Goal: Task Accomplishment & Management: Use online tool/utility

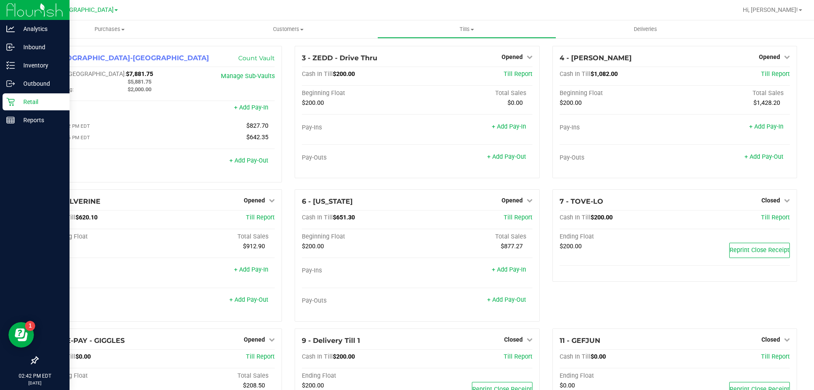
click at [15, 100] on p "Retail" at bounding box center [40, 102] width 51 height 10
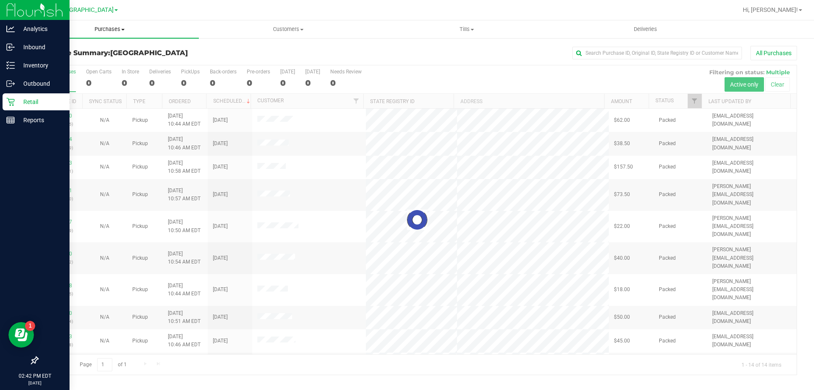
click at [112, 28] on span "Purchases" at bounding box center [109, 29] width 178 height 8
click at [55, 62] on span "Fulfillment" at bounding box center [46, 61] width 53 height 7
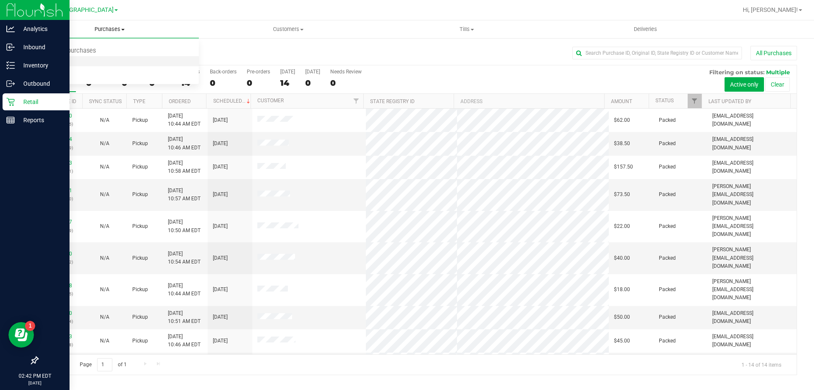
click at [55, 62] on span "Fulfillment" at bounding box center [46, 61] width 53 height 7
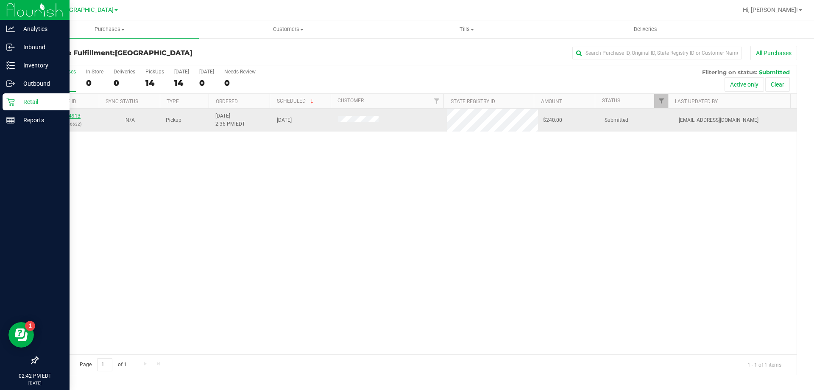
click at [72, 116] on link "11984913" at bounding box center [69, 116] width 24 height 6
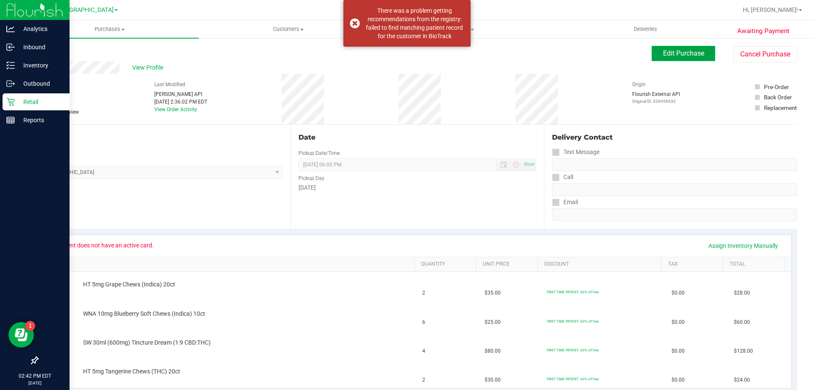
click at [684, 53] on span "Edit Purchase" at bounding box center [683, 53] width 41 height 8
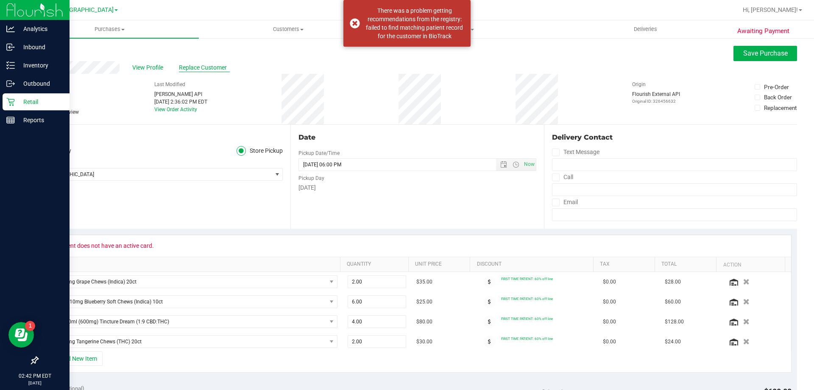
click at [131, 67] on div "View Profile Replace Customer" at bounding box center [417, 67] width 760 height 13
click at [204, 67] on span "Replace Customer" at bounding box center [204, 67] width 51 height 9
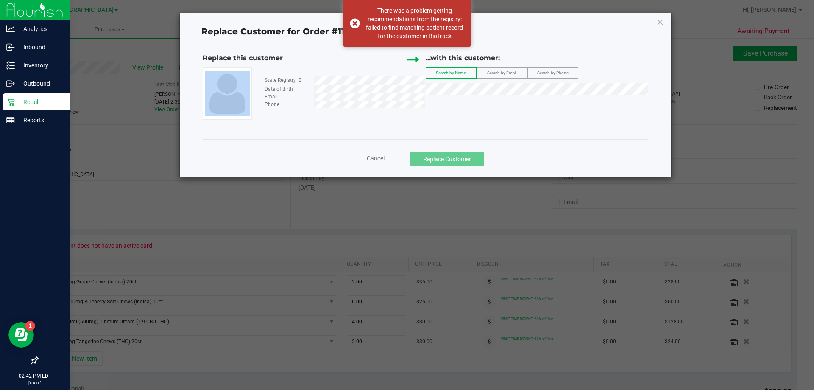
click at [204, 67] on div "Replace this customer" at bounding box center [314, 60] width 223 height 14
click at [516, 73] on span "Search by Email" at bounding box center [501, 72] width 29 height 5
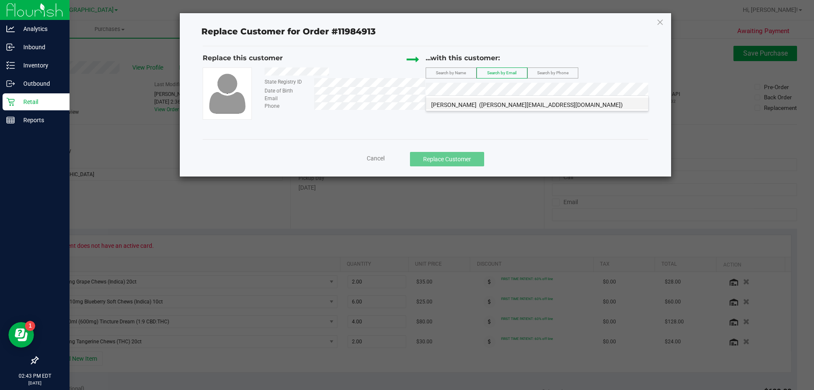
click at [528, 109] on li "[PERSON_NAME] ([PERSON_NAME][EMAIL_ADDRESS][DOMAIN_NAME])" at bounding box center [537, 104] width 222 height 12
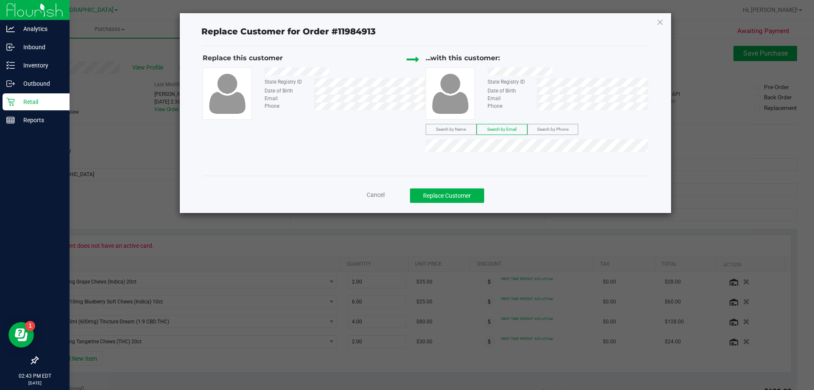
click at [479, 203] on div "Cancel Replace Customer" at bounding box center [426, 192] width 446 height 33
click at [479, 200] on button "Replace Customer" at bounding box center [447, 195] width 74 height 14
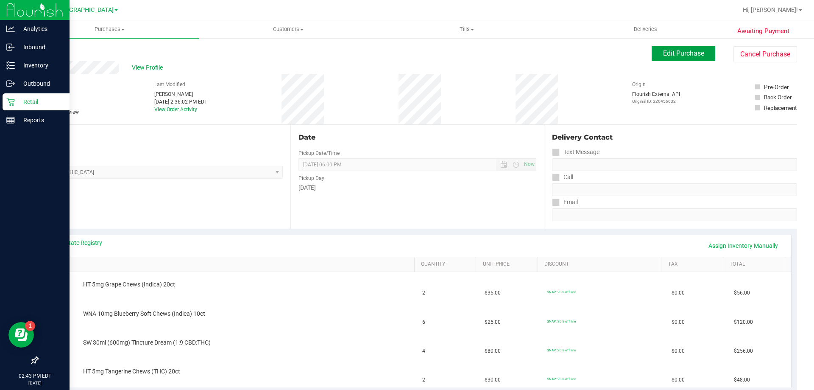
click at [693, 53] on span "Edit Purchase" at bounding box center [683, 53] width 41 height 8
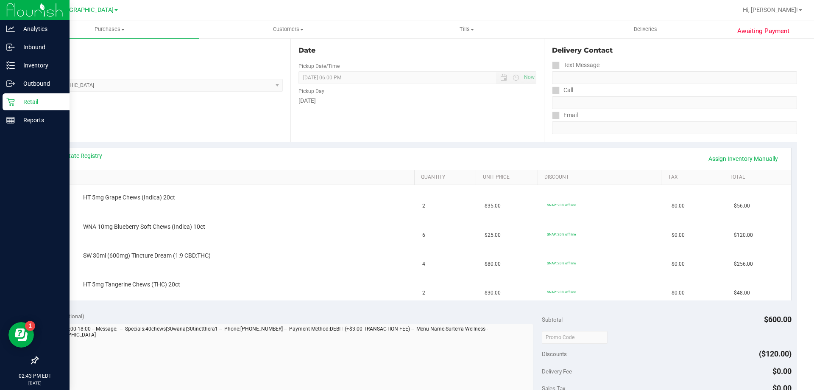
scroll to position [297, 0]
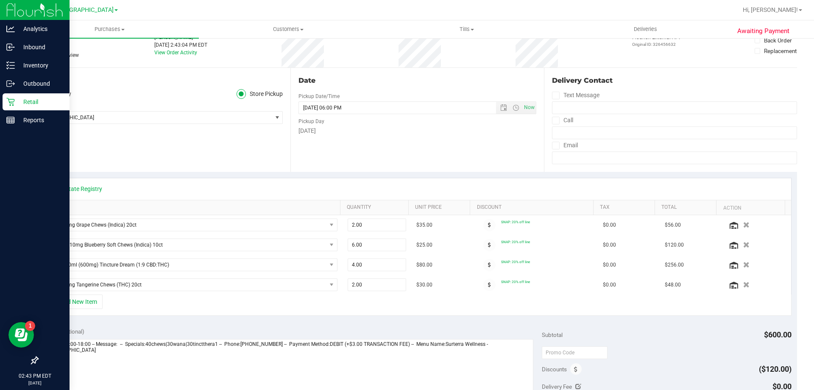
scroll to position [42, 0]
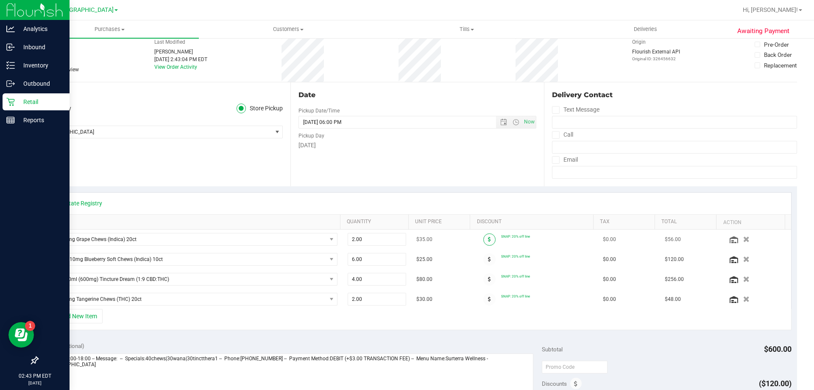
click at [485, 237] on span at bounding box center [489, 239] width 12 height 12
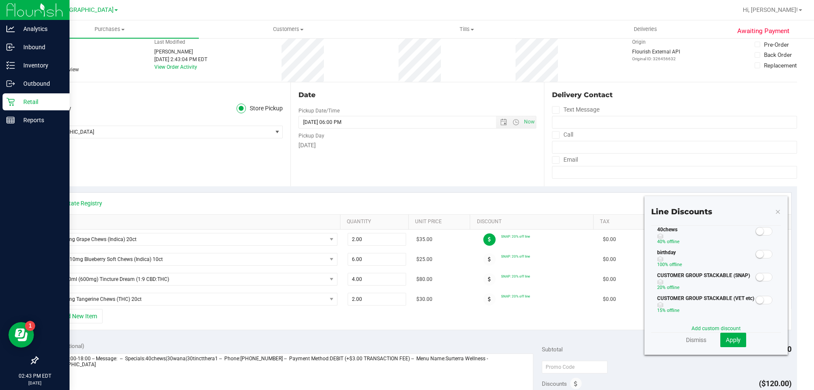
click at [759, 233] on span at bounding box center [763, 231] width 17 height 8
click at [733, 344] on button "Apply" at bounding box center [733, 339] width 26 height 14
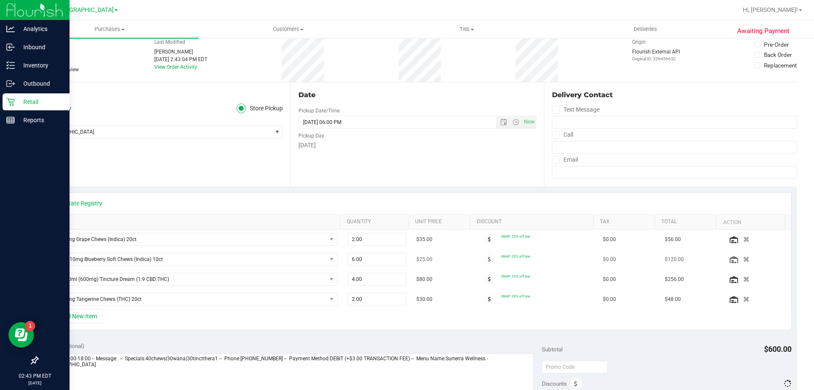
click at [478, 254] on div at bounding box center [489, 259] width 23 height 12
click at [484, 261] on span at bounding box center [489, 259] width 12 height 12
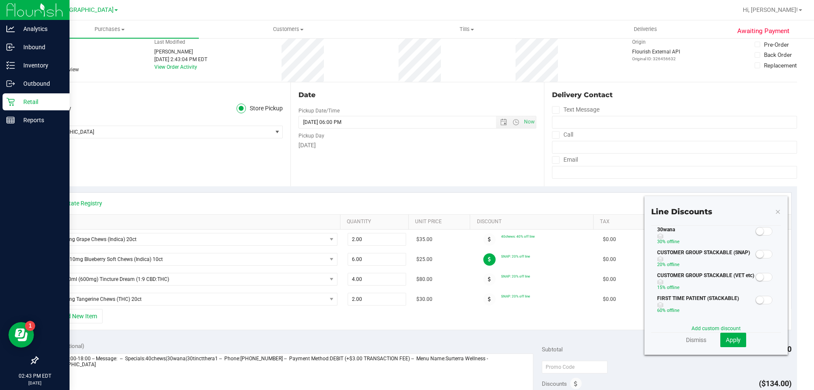
click at [760, 232] on span at bounding box center [763, 231] width 17 height 8
drag, startPoint x: 734, startPoint y: 340, endPoint x: 483, endPoint y: 273, distance: 259.8
click at [734, 340] on span "Apply" at bounding box center [733, 339] width 15 height 7
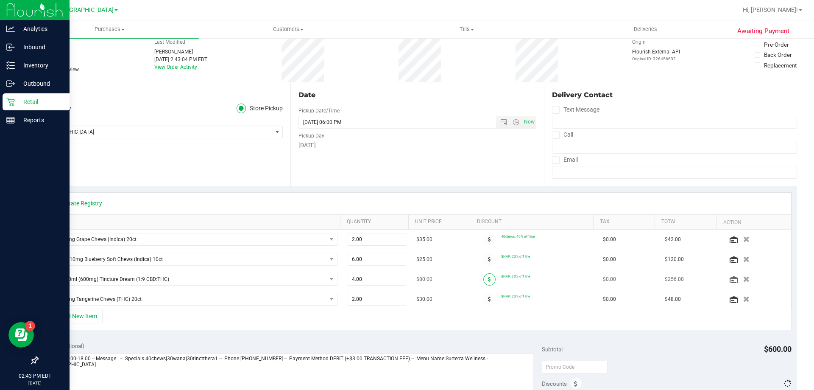
click at [485, 281] on span at bounding box center [489, 279] width 12 height 12
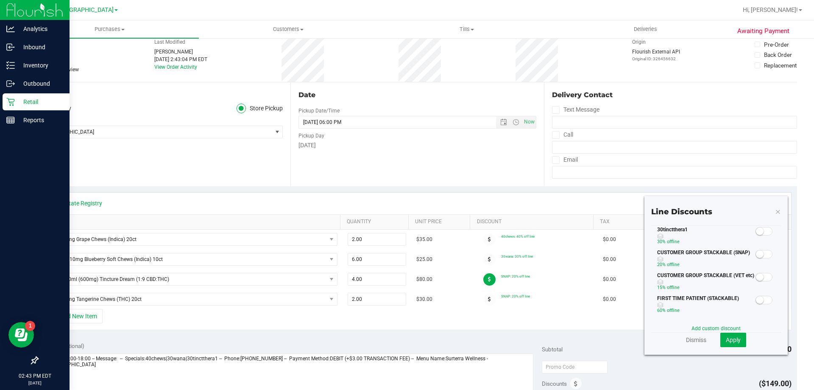
click at [756, 229] on small at bounding box center [760, 231] width 8 height 8
click at [726, 334] on button "Apply" at bounding box center [733, 339] width 26 height 14
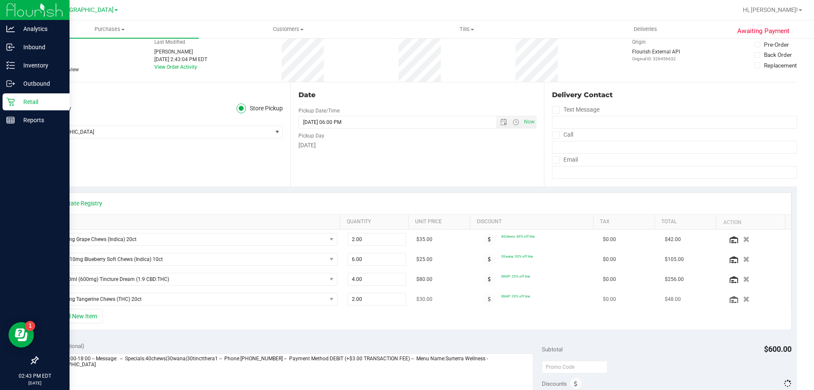
click at [489, 300] on div at bounding box center [489, 299] width 23 height 12
click at [488, 301] on icon at bounding box center [489, 298] width 3 height 5
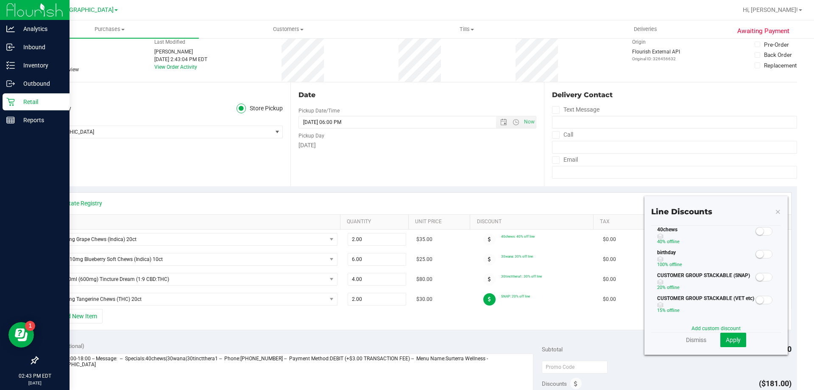
click at [765, 231] on span at bounding box center [763, 231] width 17 height 8
click at [727, 341] on span "Apply" at bounding box center [733, 339] width 15 height 7
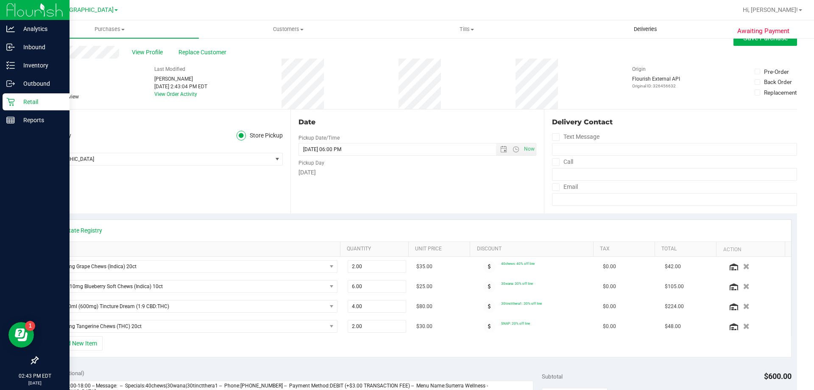
scroll to position [0, 0]
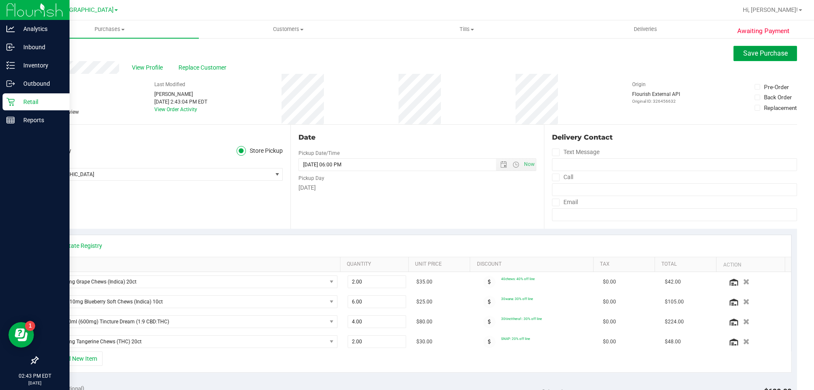
click at [744, 56] on span "Save Purchase" at bounding box center [765, 53] width 45 height 8
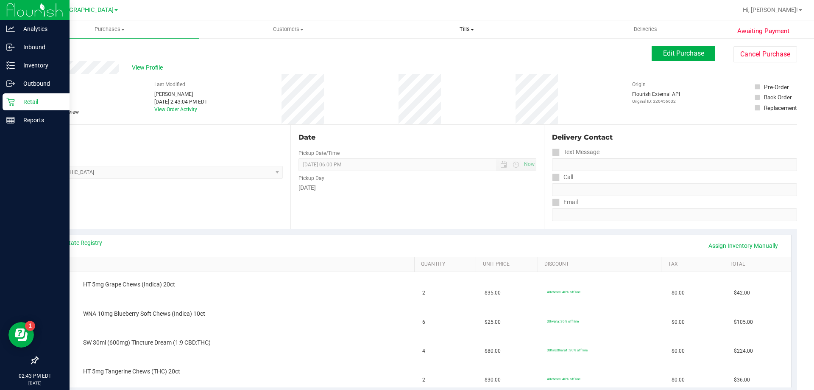
click at [473, 31] on span "Tills" at bounding box center [467, 29] width 178 height 8
click at [438, 49] on li "Manage tills" at bounding box center [466, 51] width 178 height 10
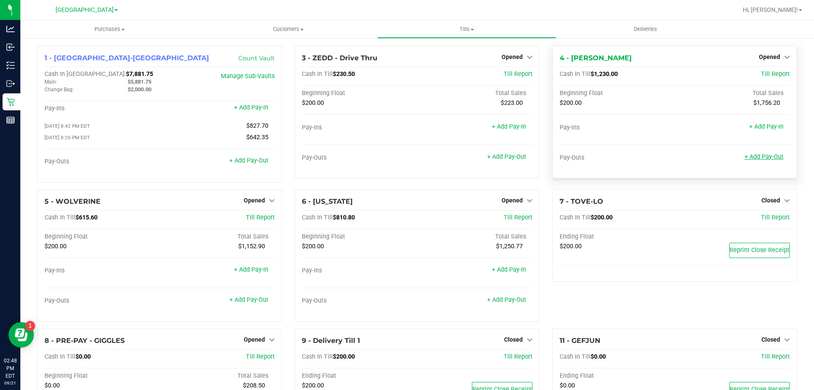
click at [744, 157] on link "+ Add Pay-Out" at bounding box center [763, 156] width 39 height 7
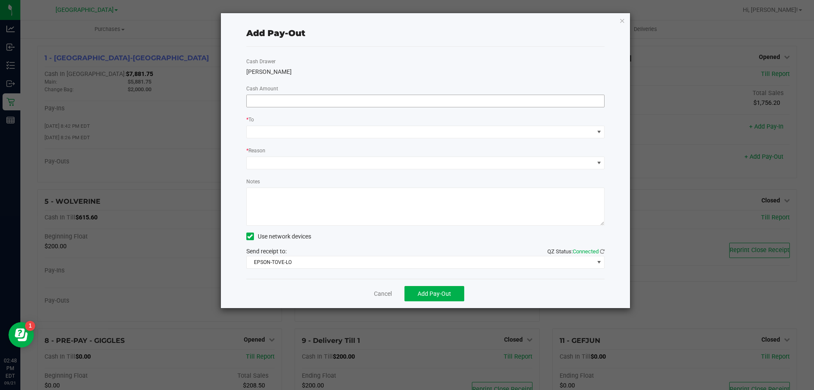
drag, startPoint x: 435, startPoint y: 86, endPoint x: 429, endPoint y: 97, distance: 11.9
click at [431, 92] on div "Cash Drawer [PERSON_NAME] Cash Amount * To * Reason Notes Use network devices S…" at bounding box center [425, 163] width 359 height 232
click at [429, 97] on input at bounding box center [426, 101] width 358 height 12
type input "$1,010.00"
click at [290, 121] on div "* To" at bounding box center [425, 120] width 359 height 11
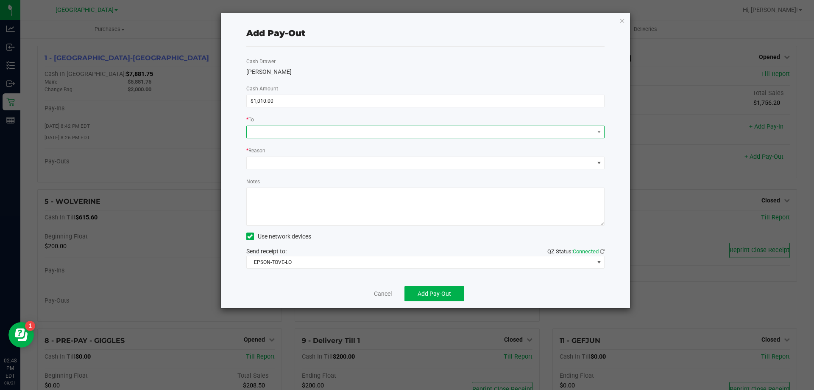
click at [285, 134] on span at bounding box center [420, 132] width 347 height 12
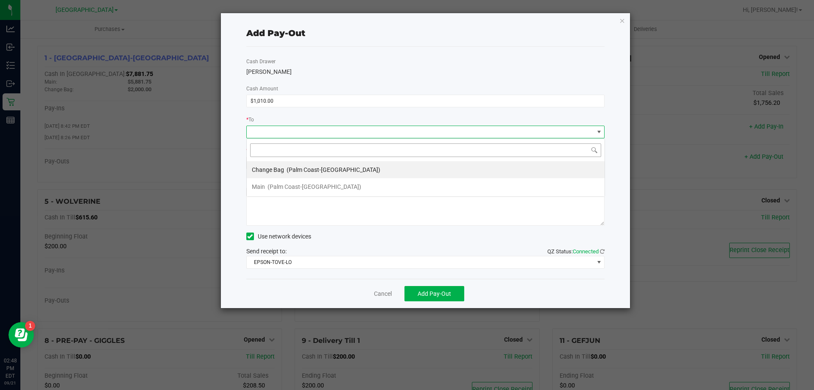
scroll to position [13, 358]
drag, startPoint x: 261, startPoint y: 185, endPoint x: 282, endPoint y: 148, distance: 42.5
click at [261, 185] on span "Main" at bounding box center [258, 186] width 13 height 7
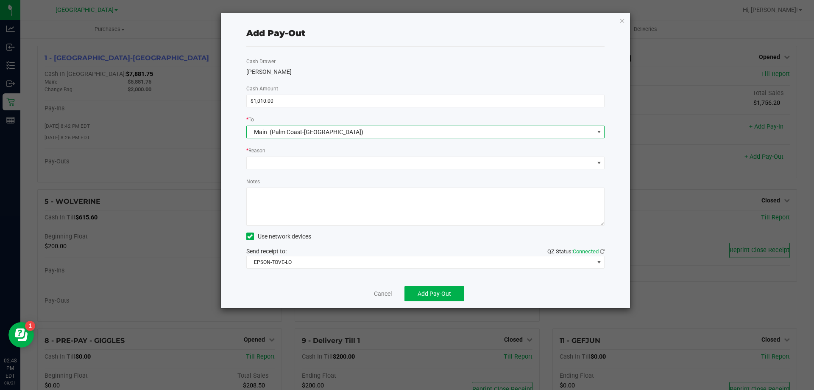
click at [282, 148] on div "* Reason" at bounding box center [425, 151] width 359 height 11
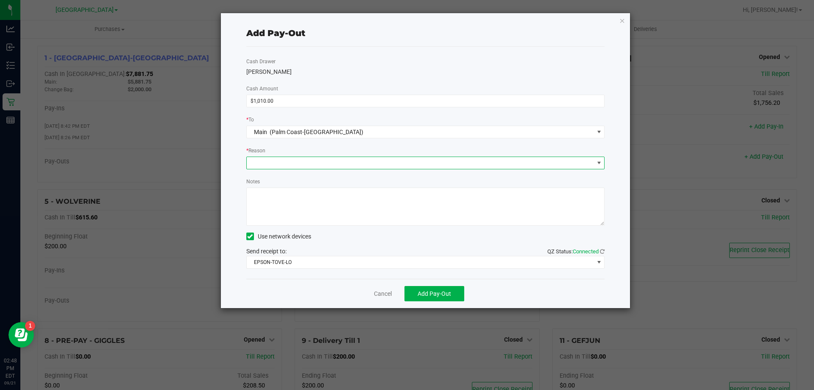
click at [277, 159] on span at bounding box center [420, 163] width 347 height 12
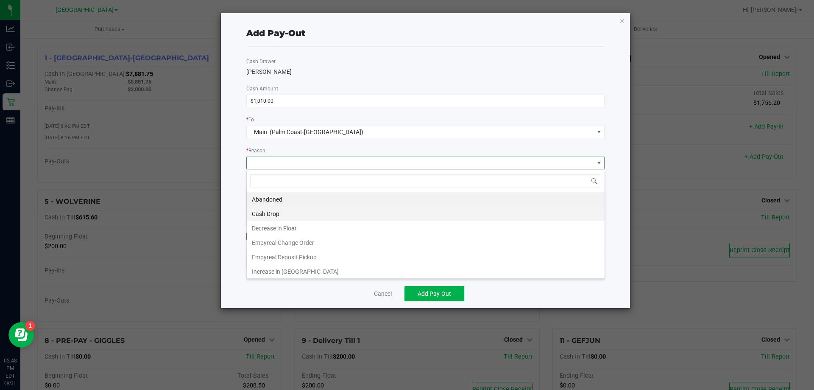
click at [270, 214] on li "Cash Drop" at bounding box center [426, 213] width 358 height 14
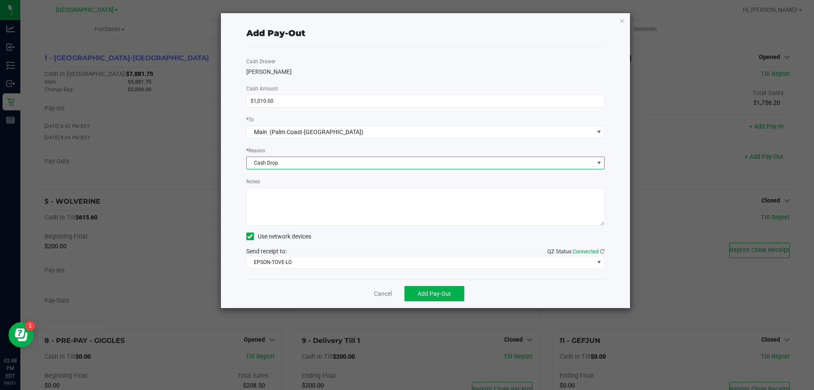
click at [287, 209] on textarea "Notes" at bounding box center [425, 206] width 359 height 38
type textarea "mp"
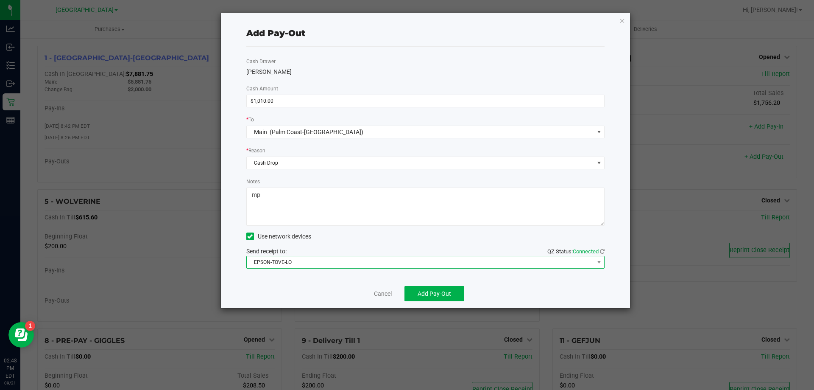
click at [279, 256] on span "EPSON-TOVE-LO" at bounding box center [420, 262] width 347 height 12
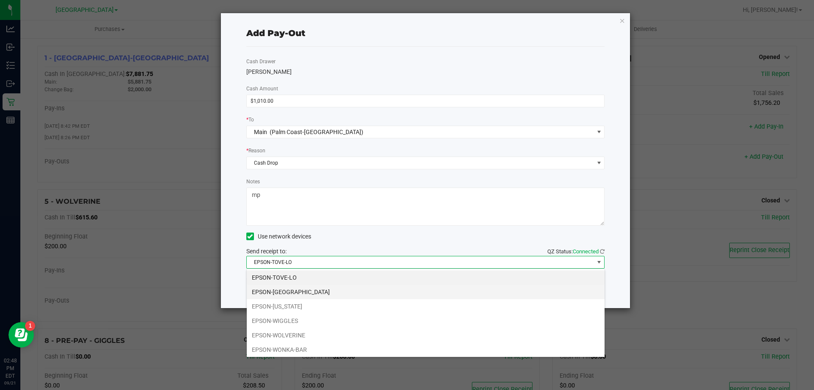
click at [268, 292] on li "EPSON-VANUATU" at bounding box center [426, 291] width 358 height 14
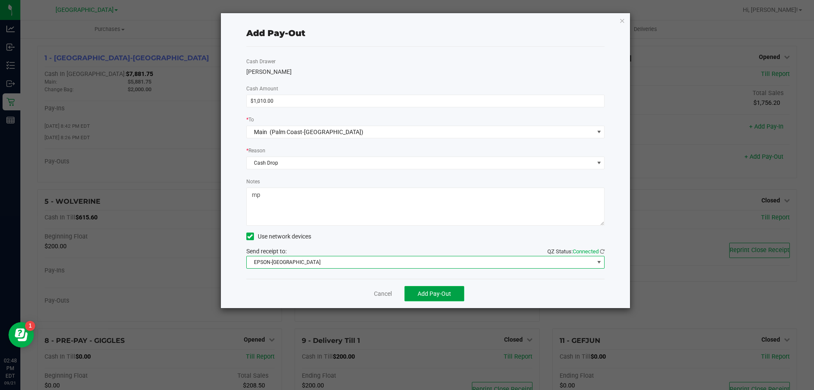
click at [456, 297] on button "Add Pay-Out" at bounding box center [434, 293] width 60 height 15
